Goal: Transaction & Acquisition: Obtain resource

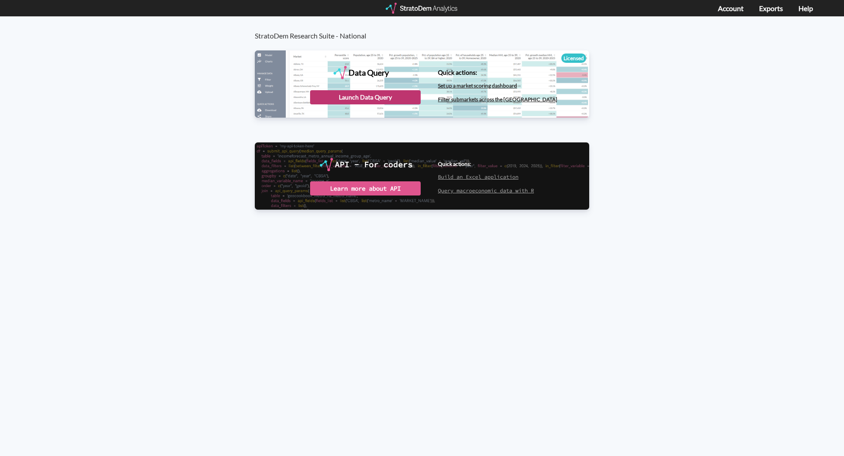
click at [314, 96] on div "Launch Data Query" at bounding box center [365, 97] width 111 height 14
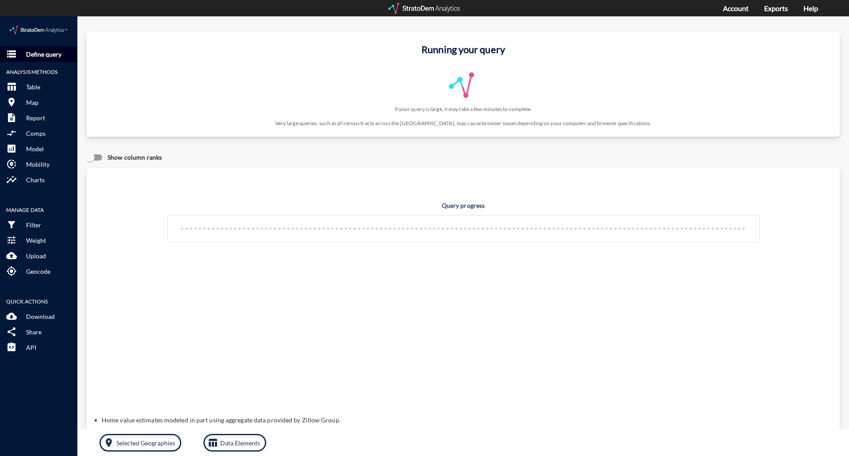
click p "Define query"
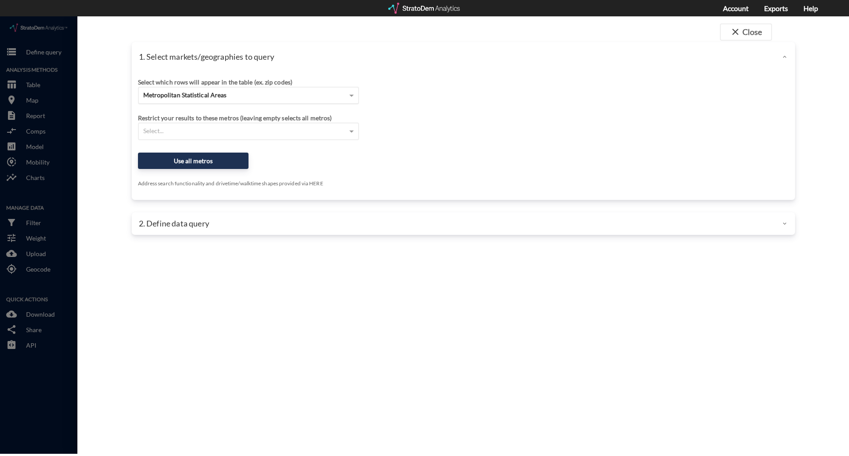
click span "Metropolitan Statistical Areas"
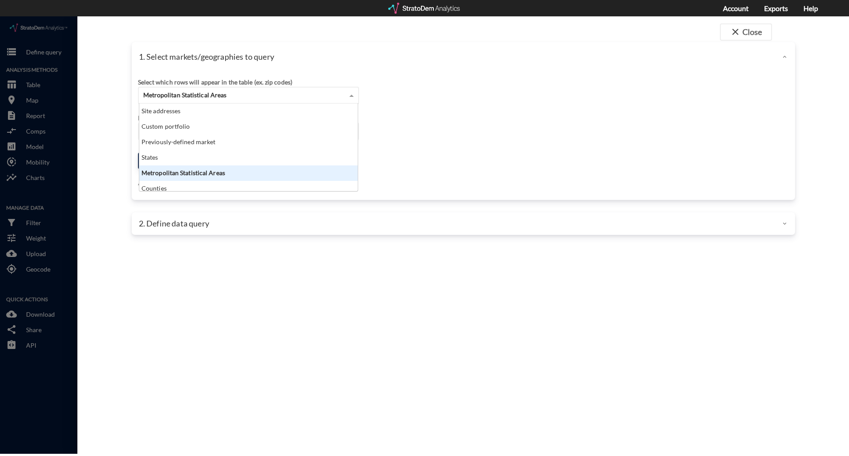
scroll to position [81, 213]
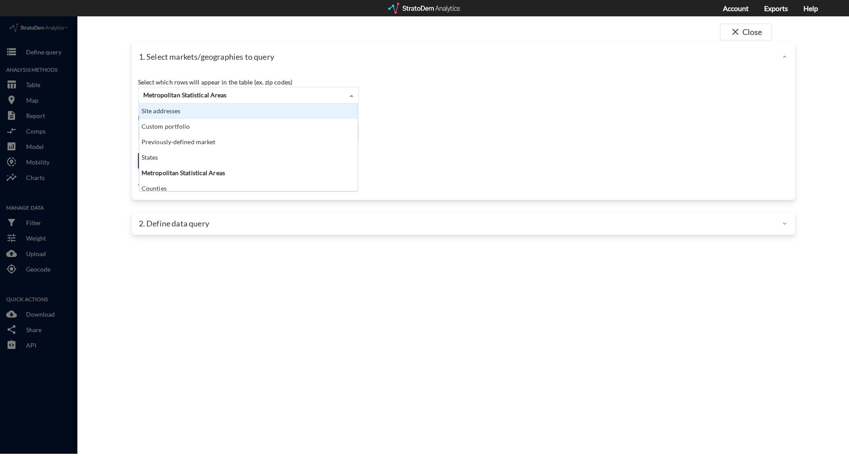
click div "Site addresses"
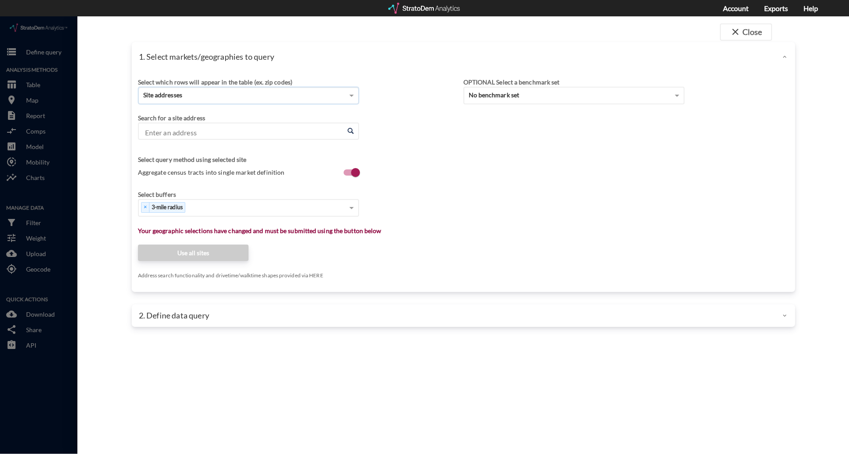
click div "Enter an address Enter an address"
click input "Enter an address"
paste input "1450 W Kaibab Ln, Flagstaff, AZ 86001"
type input "1450 W Kaibab Ln, Flagstaff, AZ 86001"
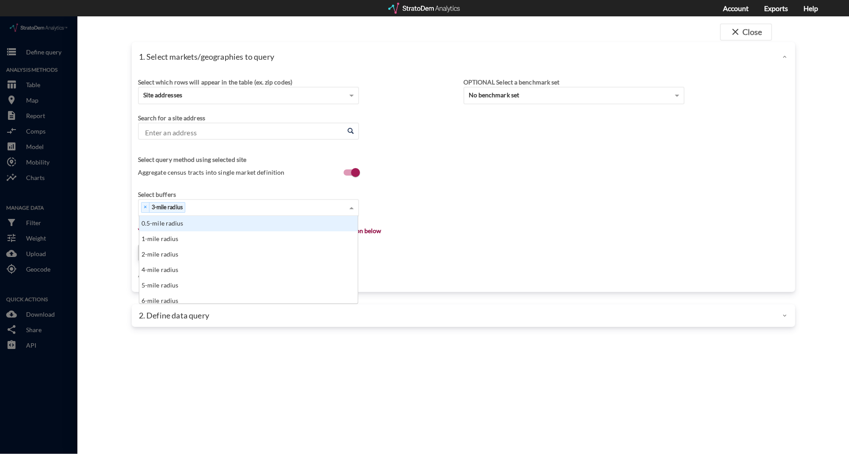
drag, startPoint x: 247, startPoint y: 135, endPoint x: 217, endPoint y: 192, distance: 64.9
click div "× 3-mile radius"
click div "1-mile radius"
click div "× 3-mile radius × 1-mile radius"
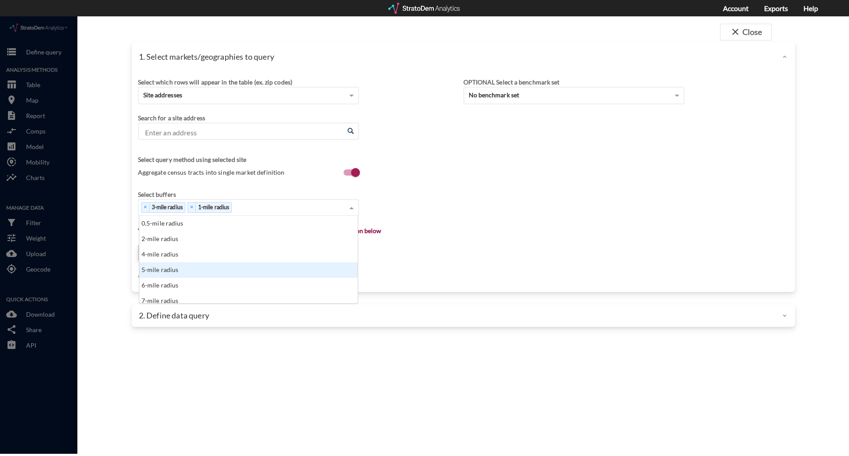
click div "0.5-mile radius 2-mile radius 4-mile radius 5-mile radius 6-mile radius 7-mile …"
click div "5-mile radius"
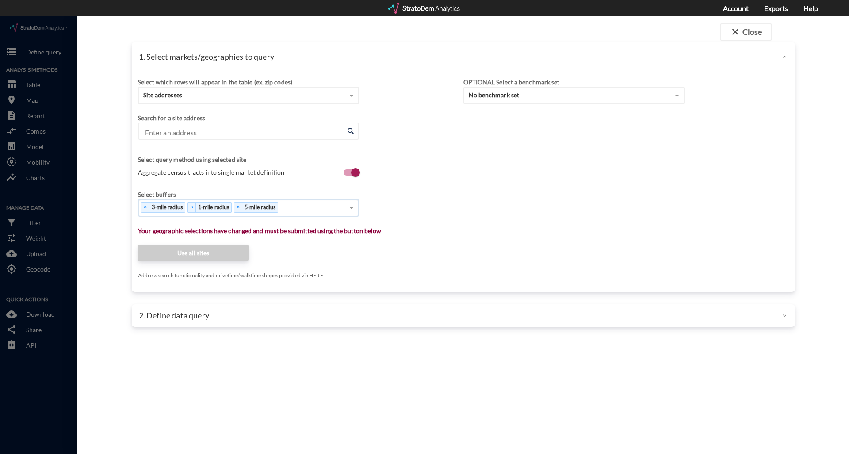
click div "× 3-mile radius × 1-mile radius × 5-mile radius"
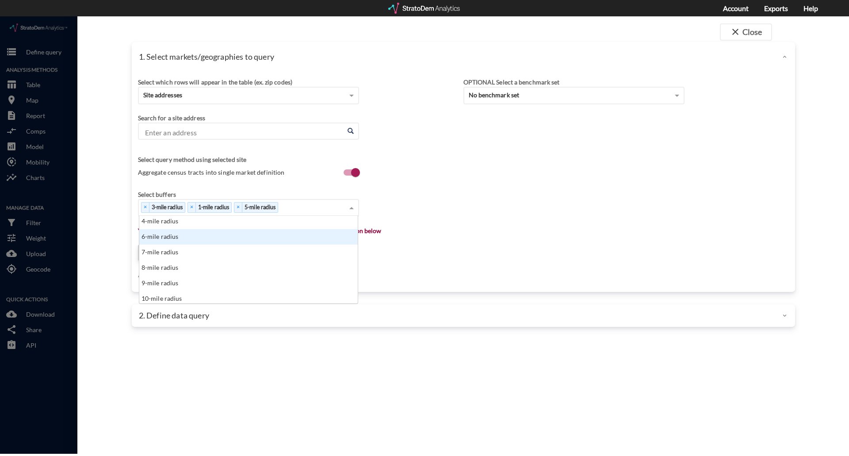
scroll to position [36, 0]
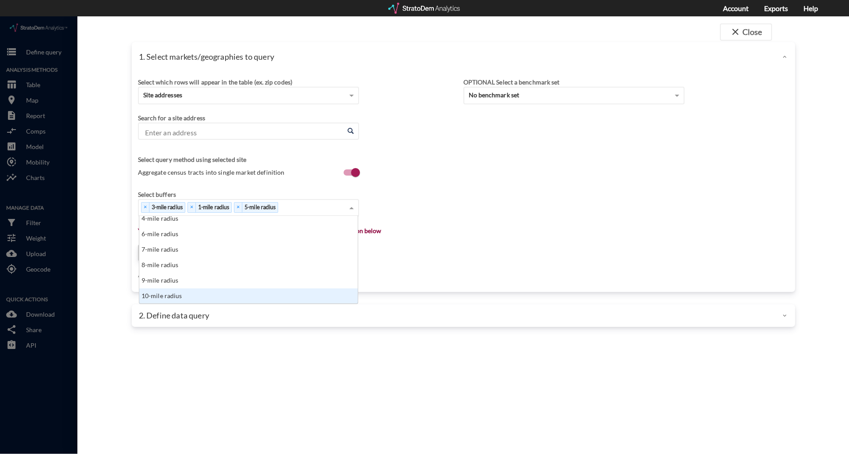
click div "10-mile radius"
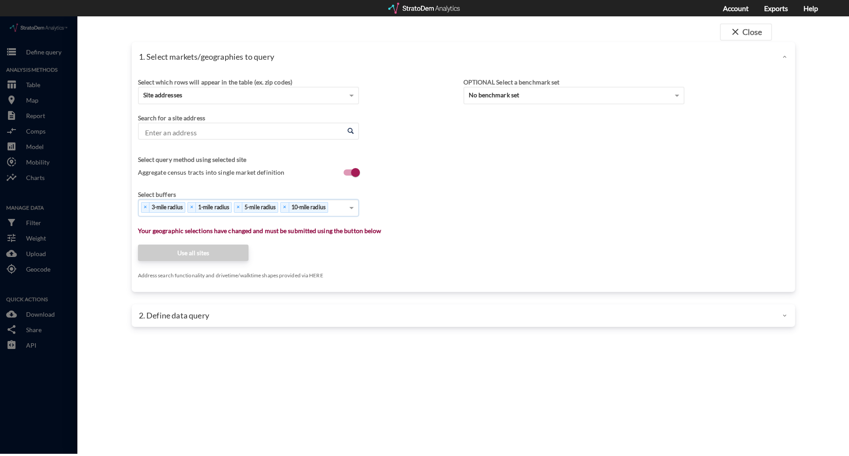
click div "Search for a site address"
click input "Enter an address"
paste input "1450 W Kaibab Ln, Flagstaff, AZ 86001"
click li "1450 W Kaibab Ln, Flagstaff, Arizona"
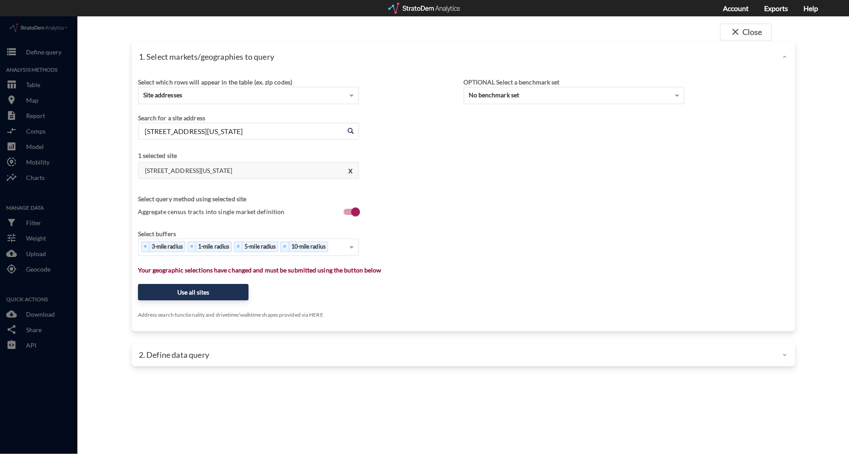
type input "1450 W Kaibab Ln, Flagstaff, Arizona"
click div "Search for a site address Enter an address 1450 W Kaibab Ln, Flagstaff, Arizona…"
click button "Use all sites"
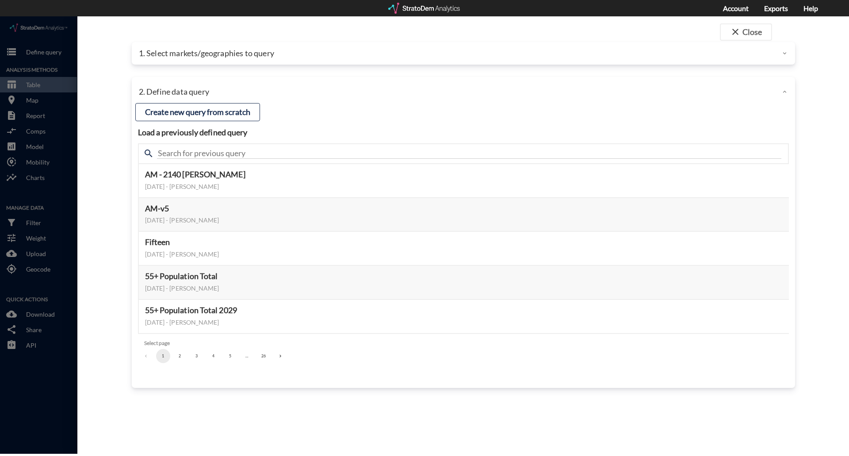
click button "5"
click button "6"
click button "7"
click button "9"
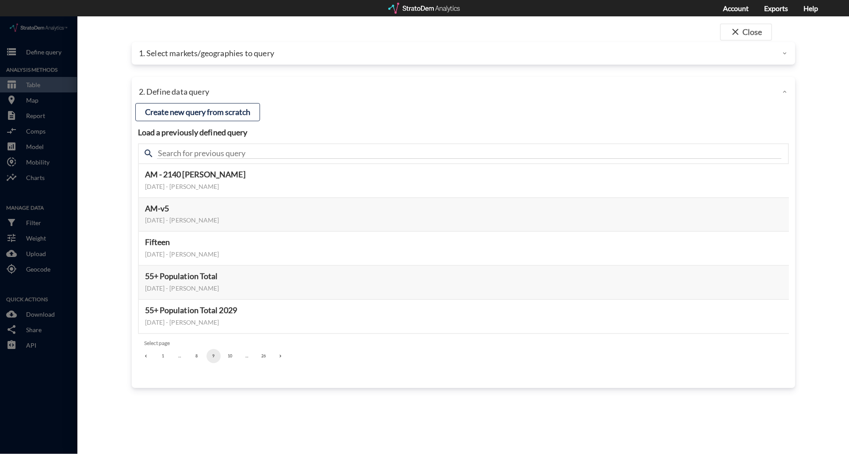
click button "10"
click button "12"
click button "13"
click button "14"
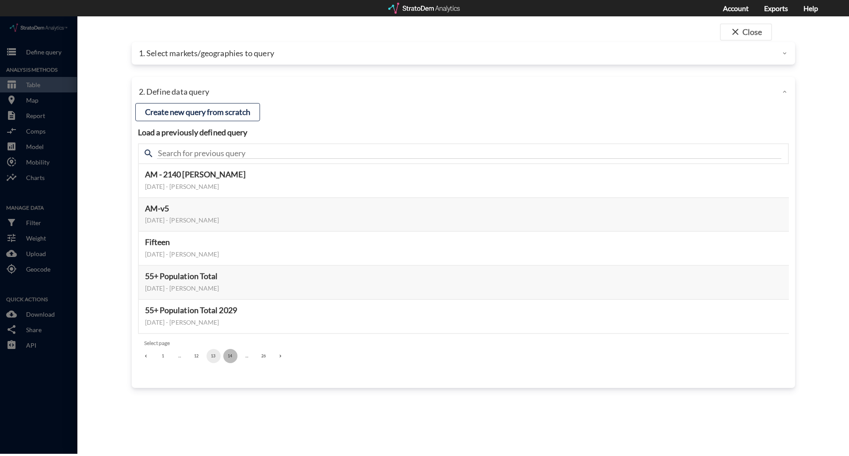
click button "14"
click button "16"
click button "17"
click button "16"
click button "15"
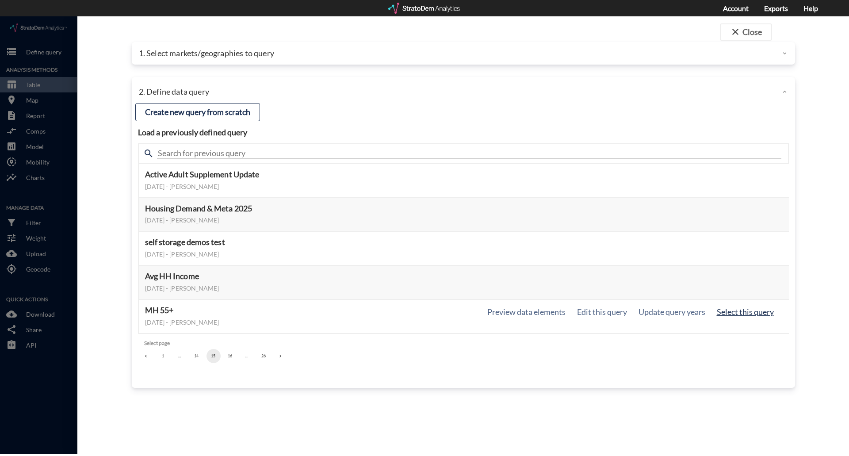
click button "Select this query"
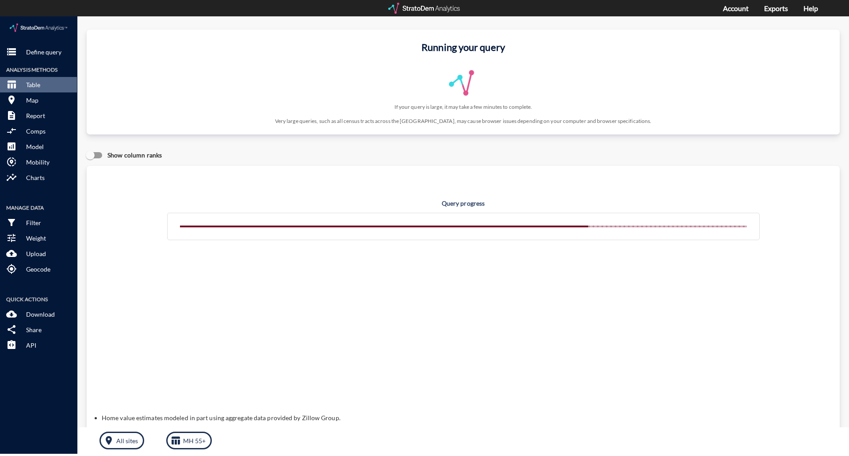
click div "Running your query If your query is large, it may take a few minutes to complet…"
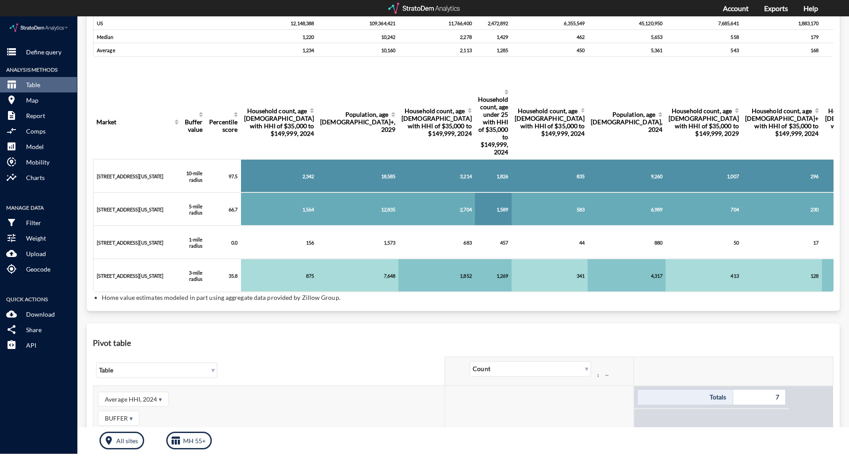
scroll to position [0, 0]
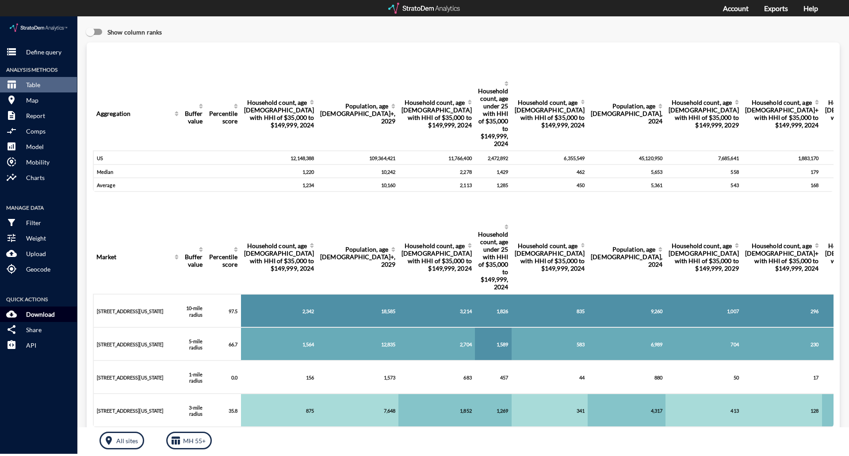
click p "Download"
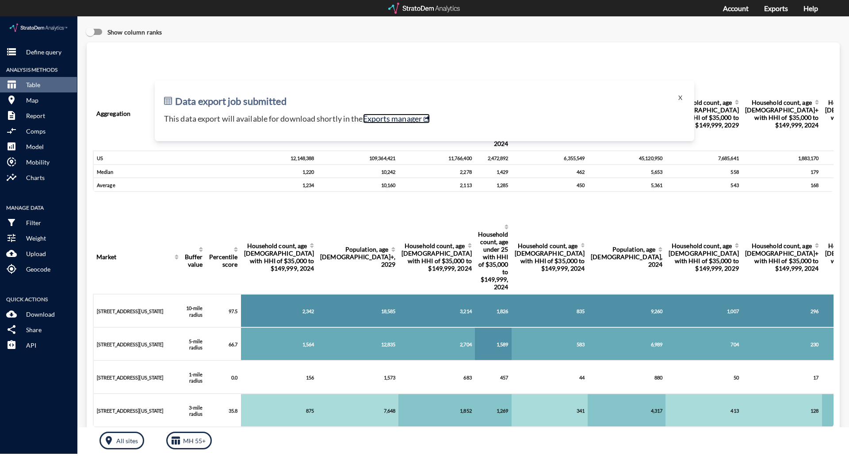
click link "Exports manager"
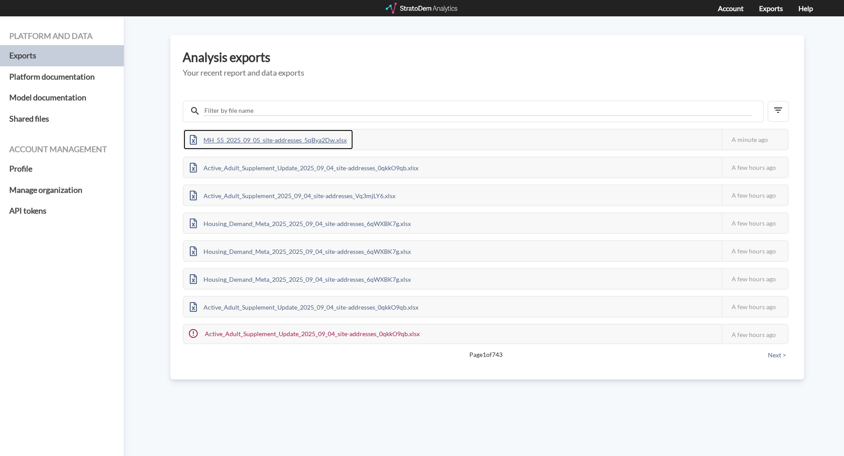
click at [264, 140] on div "MH_55_2025_09_05_site-addresses_5qBya2Dw.xlsx" at bounding box center [268, 140] width 169 height 20
